Goal: Transaction & Acquisition: Purchase product/service

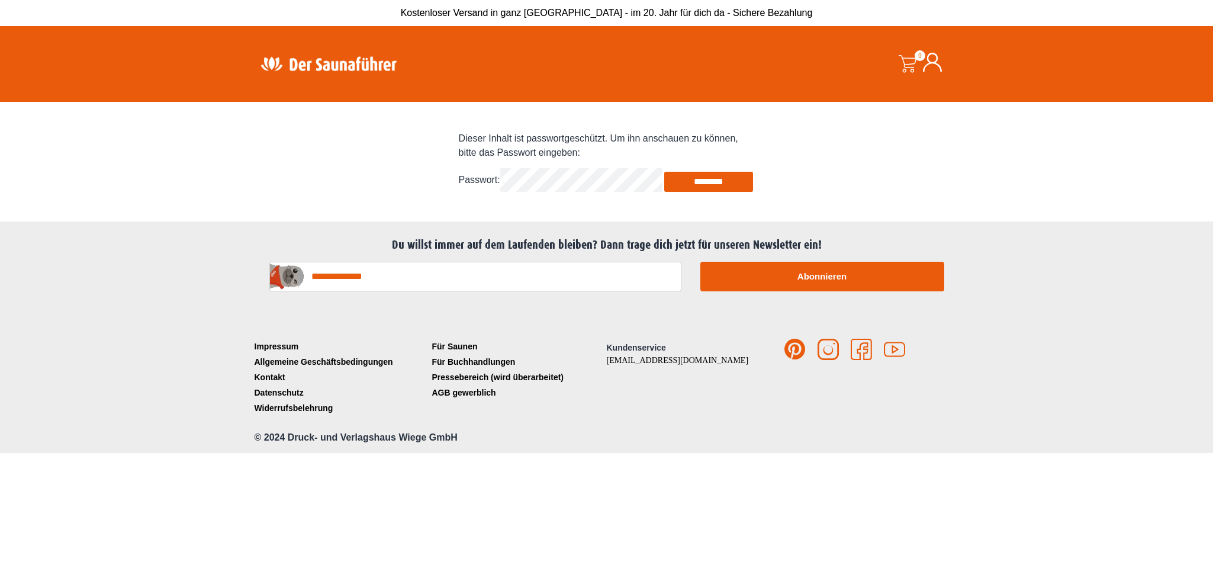
click at [698, 192] on input "********" at bounding box center [708, 182] width 89 height 20
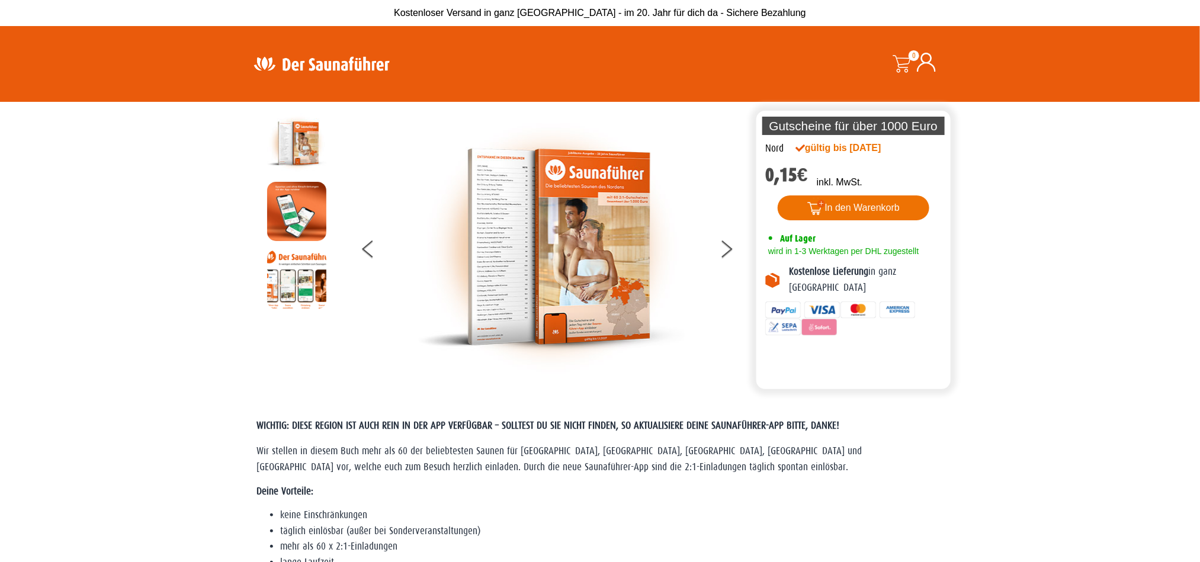
click at [830, 214] on button "In den Warenkorb" at bounding box center [854, 207] width 152 height 25
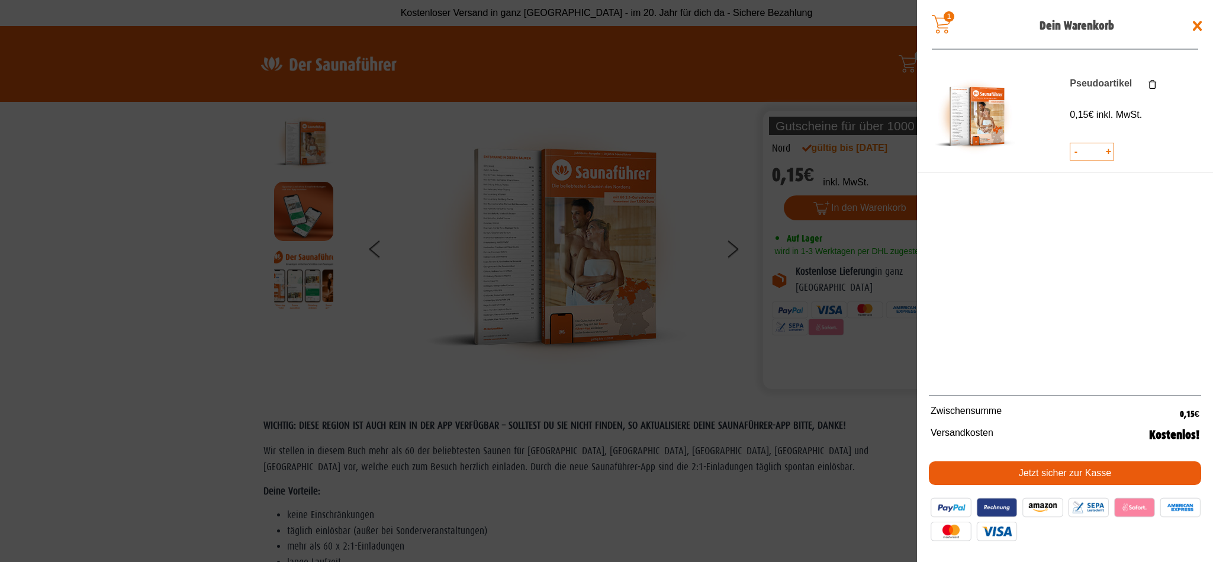
click at [1032, 464] on link "Jetzt sicher zur Kasse" at bounding box center [1065, 473] width 272 height 24
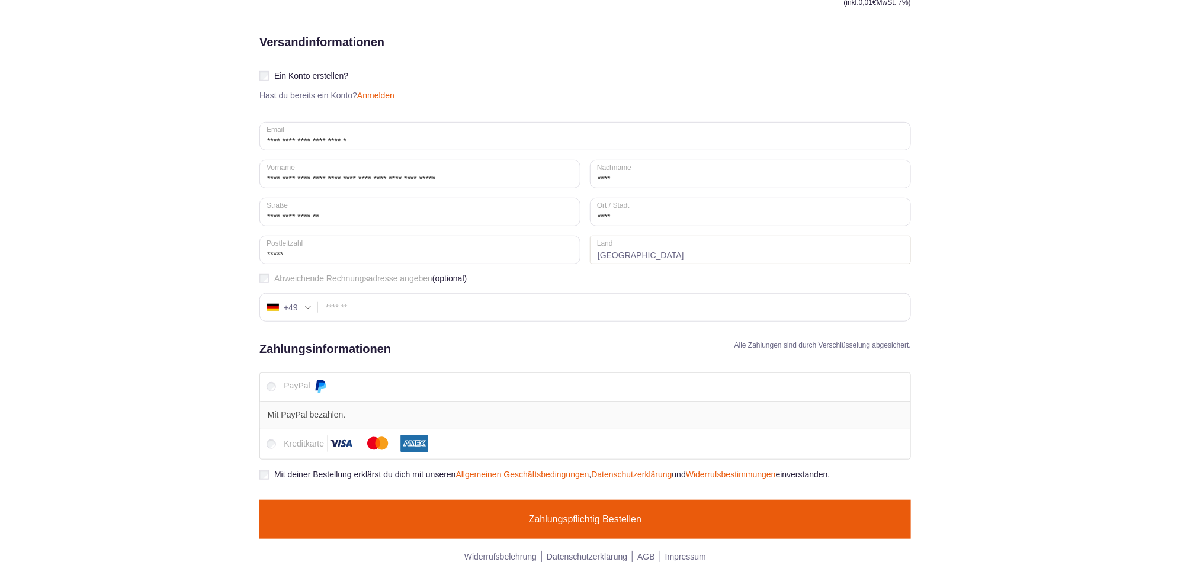
scroll to position [299, 0]
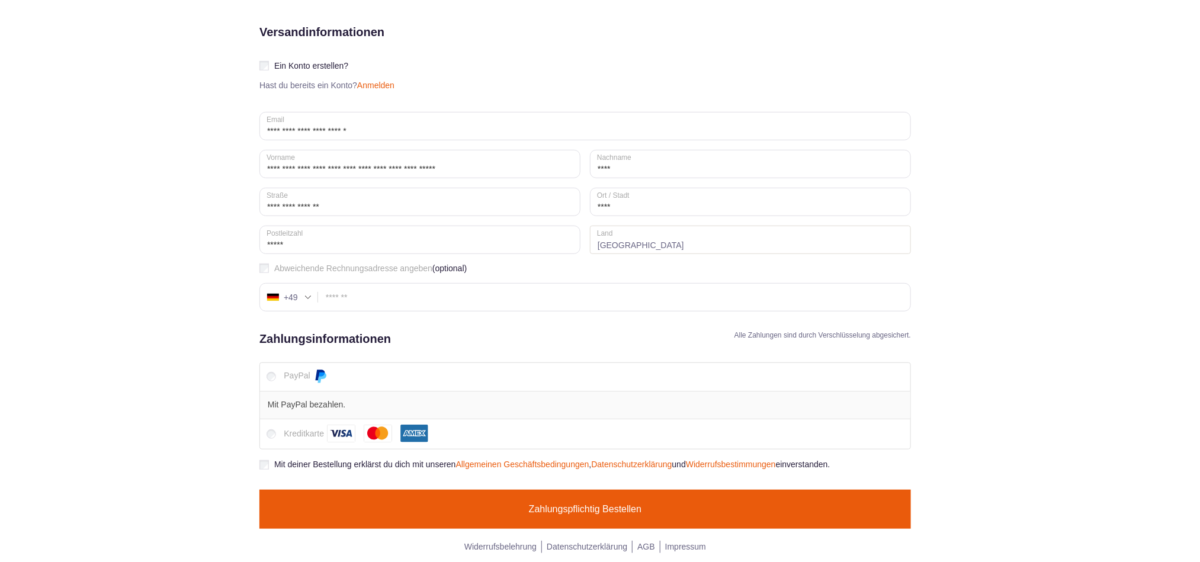
click at [662, 510] on button "Zahlungspflichtig bestellen" at bounding box center [584, 509] width 651 height 39
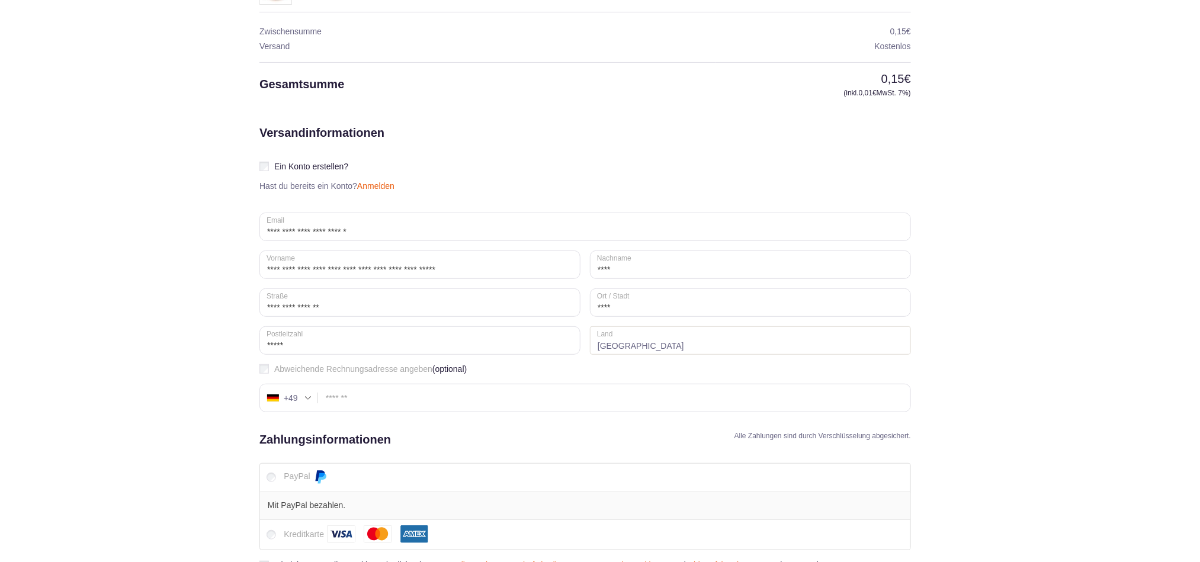
scroll to position [328, 0]
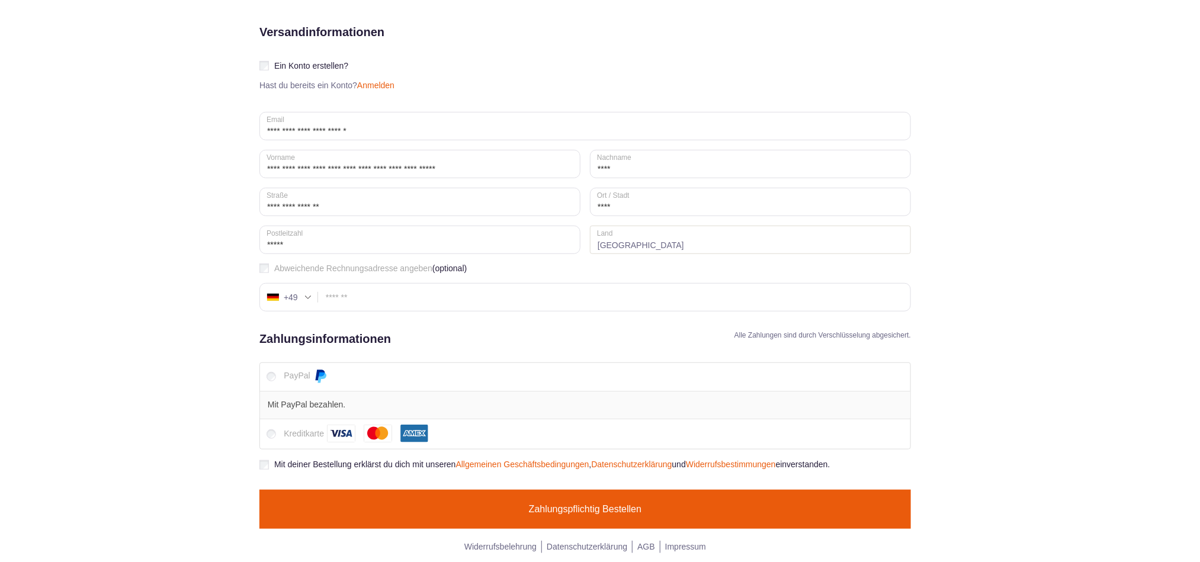
click at [558, 503] on button "Zahlungspflichtig bestellen" at bounding box center [584, 509] width 651 height 39
